Goal: Complete application form: Complete application form

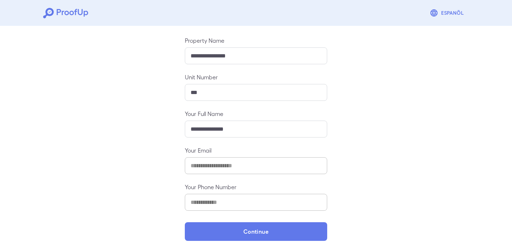
scroll to position [73, 0]
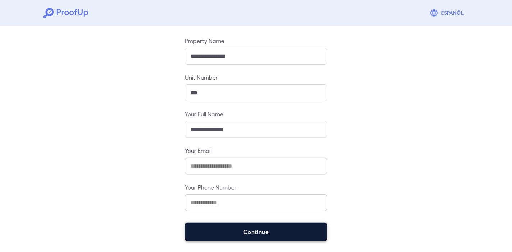
click at [235, 232] on button "Continue" at bounding box center [256, 232] width 142 height 19
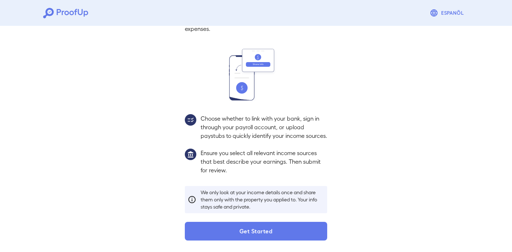
scroll to position [9, 0]
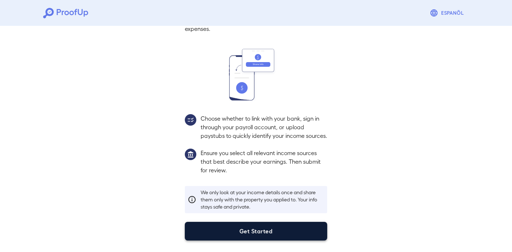
click at [214, 232] on button "Get Started" at bounding box center [256, 231] width 142 height 19
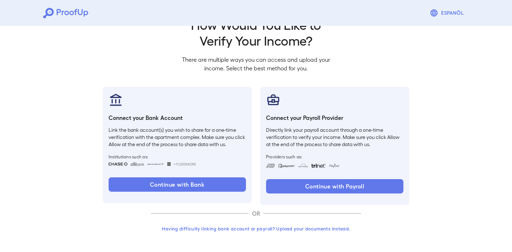
scroll to position [22, 0]
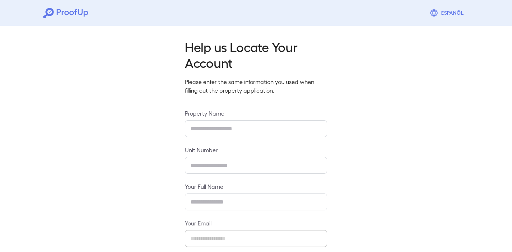
type input "**********"
type input "***"
type input "**********"
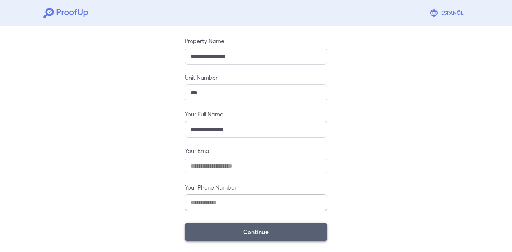
click at [219, 232] on button "Continue" at bounding box center [256, 232] width 142 height 19
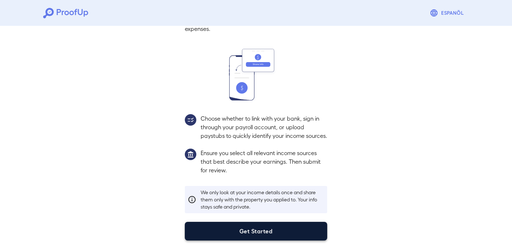
click at [211, 237] on button "Get Started" at bounding box center [256, 231] width 142 height 19
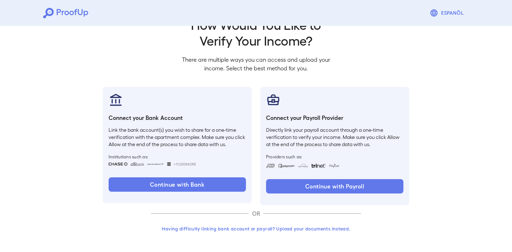
scroll to position [22, 0]
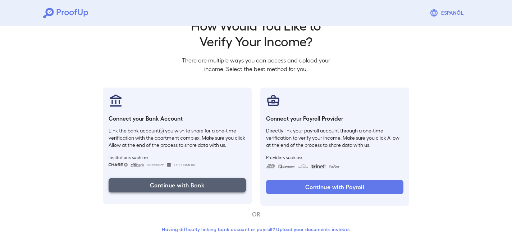
click at [212, 183] on button "Continue with Bank" at bounding box center [177, 185] width 137 height 14
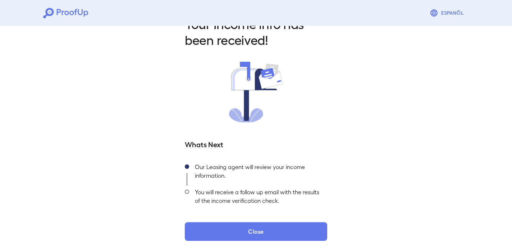
scroll to position [23, 0]
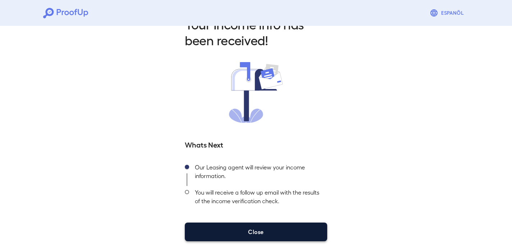
click at [219, 227] on button "Close" at bounding box center [256, 232] width 142 height 19
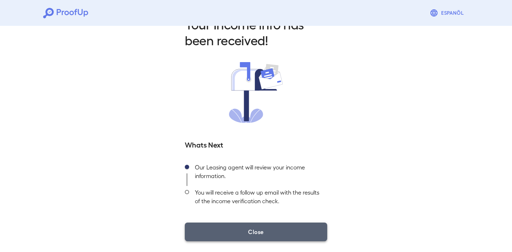
click at [229, 231] on button "Close" at bounding box center [256, 232] width 142 height 19
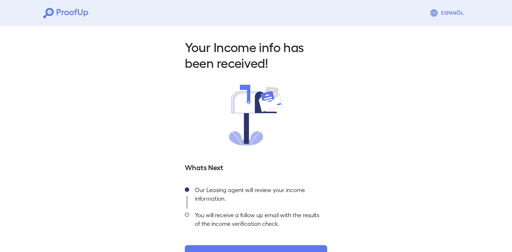
scroll to position [0, 0]
